Goal: Check status

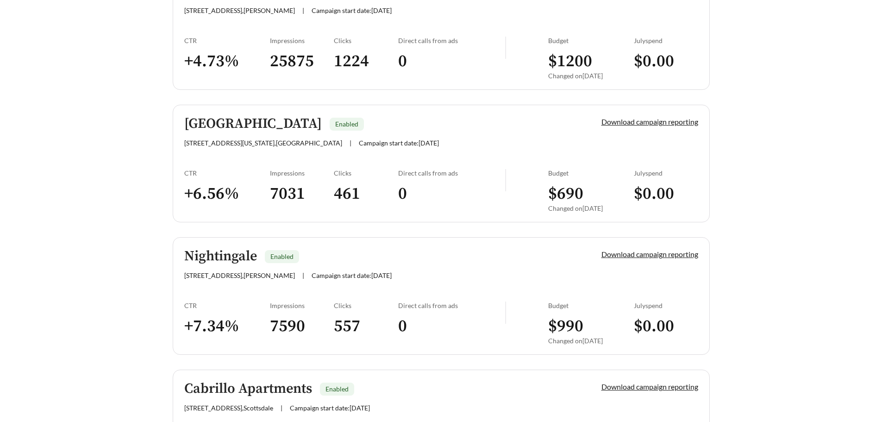
click at [479, 183] on div "Direct calls from ads 0" at bounding box center [451, 194] width 107 height 50
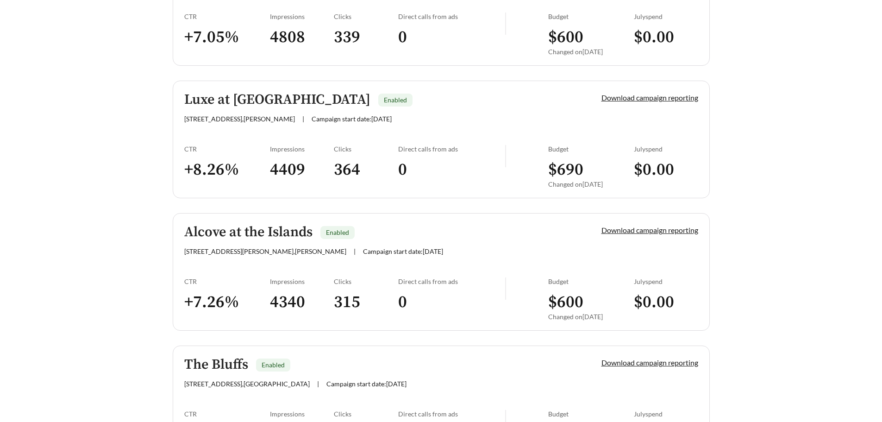
scroll to position [1714, 0]
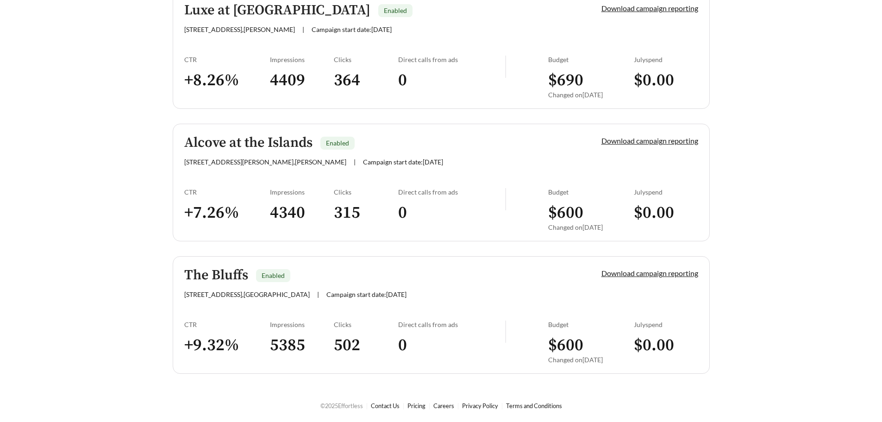
click at [436, 293] on div "[STREET_ADDRESS][GEOGRAPHIC_DATA] | Campaign start date: [DATE]" at bounding box center [377, 294] width 386 height 8
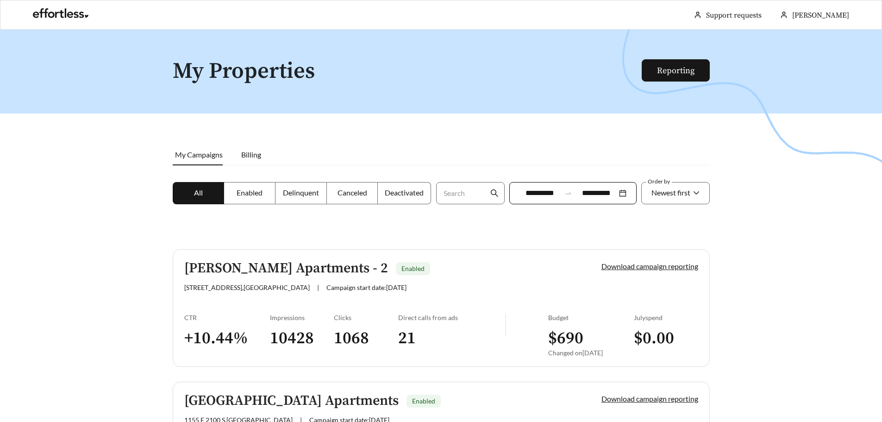
drag, startPoint x: 246, startPoint y: 192, endPoint x: 305, endPoint y: 193, distance: 58.8
click at [246, 192] on span "Enabled" at bounding box center [250, 192] width 26 height 9
click at [305, 193] on span "Delinquent" at bounding box center [301, 192] width 36 height 9
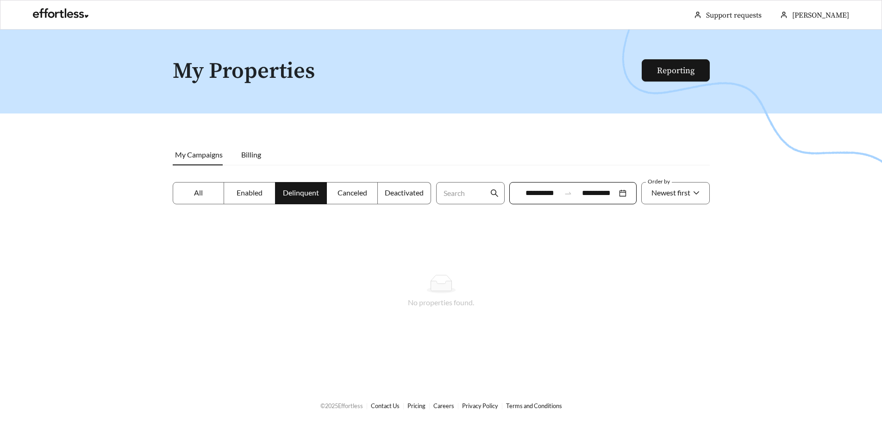
click at [361, 195] on span "Canceled" at bounding box center [352, 192] width 30 height 9
click at [405, 195] on span "Deactivated" at bounding box center [404, 192] width 39 height 9
click at [190, 191] on label "All" at bounding box center [199, 193] width 52 height 22
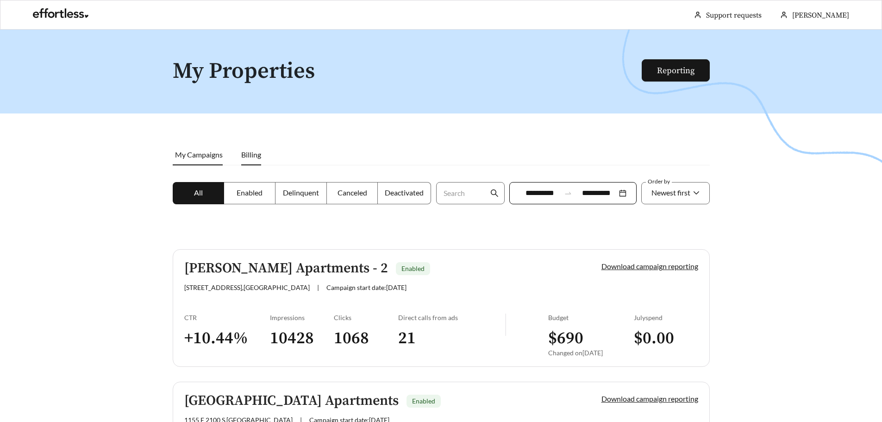
click at [247, 156] on span "Billing" at bounding box center [251, 154] width 20 height 9
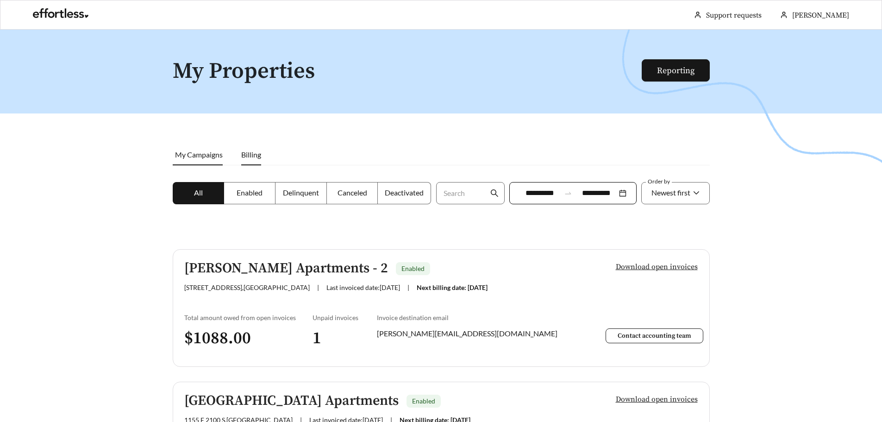
click at [201, 158] on li "My Campaigns" at bounding box center [202, 154] width 59 height 21
